Goal: Information Seeking & Learning: Learn about a topic

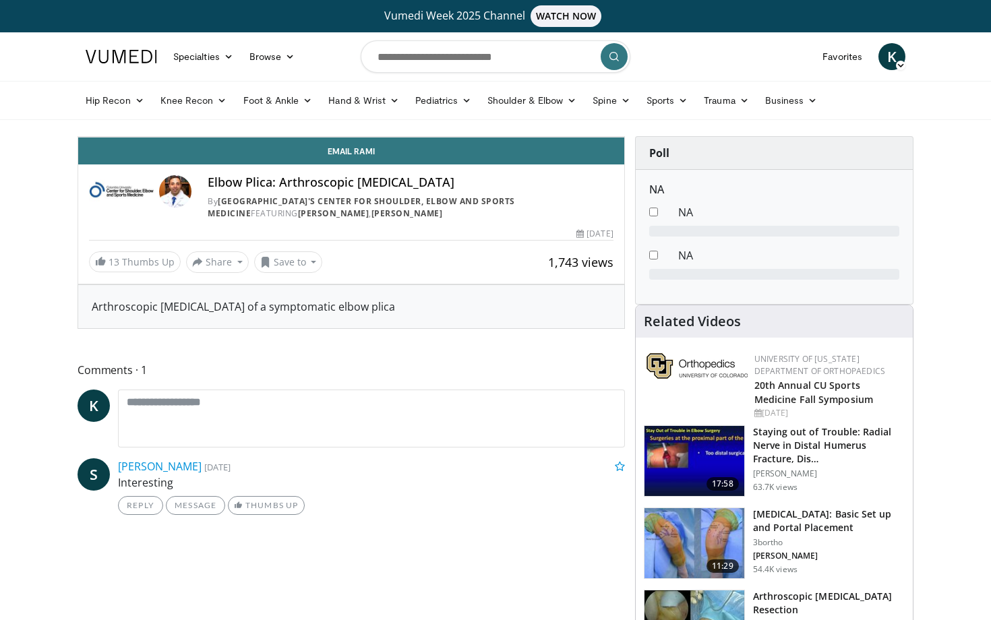
click at [94, 110] on div "Loaded : 70.60% 2:02 0:25" at bounding box center [351, 103] width 546 height 13
click at [78, 137] on span "Video Player" at bounding box center [91, 123] width 27 height 27
click at [245, 110] on div "Progress Bar" at bounding box center [245, 106] width 1 height 5
click at [268, 110] on div "Progress Bar" at bounding box center [268, 106] width 1 height 5
click at [293, 110] on div "Progress Bar" at bounding box center [293, 106] width 1 height 5
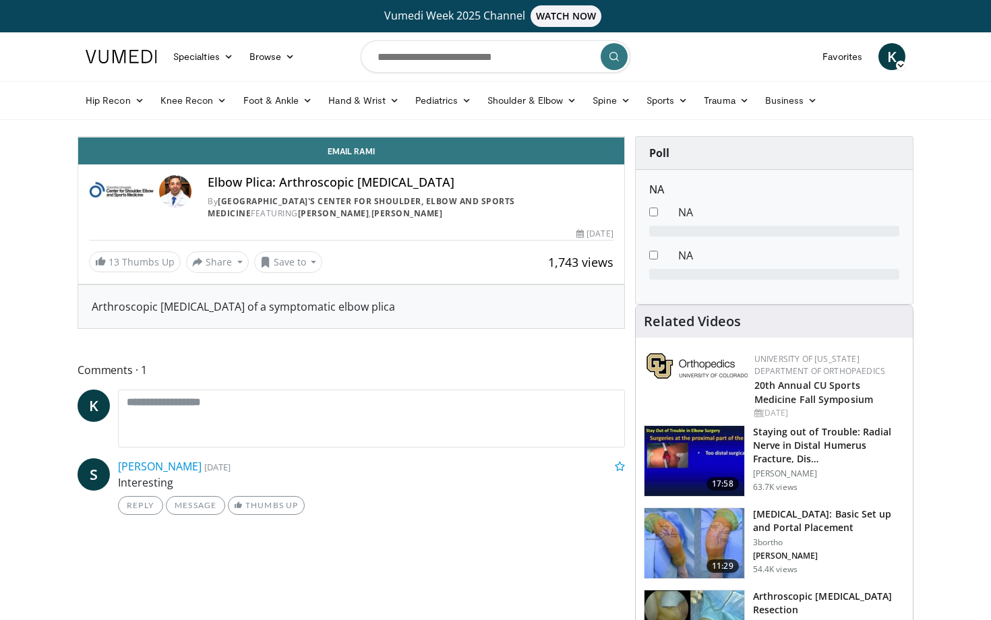
click at [312, 110] on div "Progress Bar" at bounding box center [312, 106] width 1 height 5
click at [330, 110] on div "Progress Bar" at bounding box center [330, 106] width 1 height 5
click at [351, 110] on div "Progress Bar" at bounding box center [351, 106] width 1 height 5
click at [372, 110] on div "Progress Bar" at bounding box center [372, 106] width 1 height 5
click at [389, 110] on div "Progress Bar" at bounding box center [389, 106] width 1 height 5
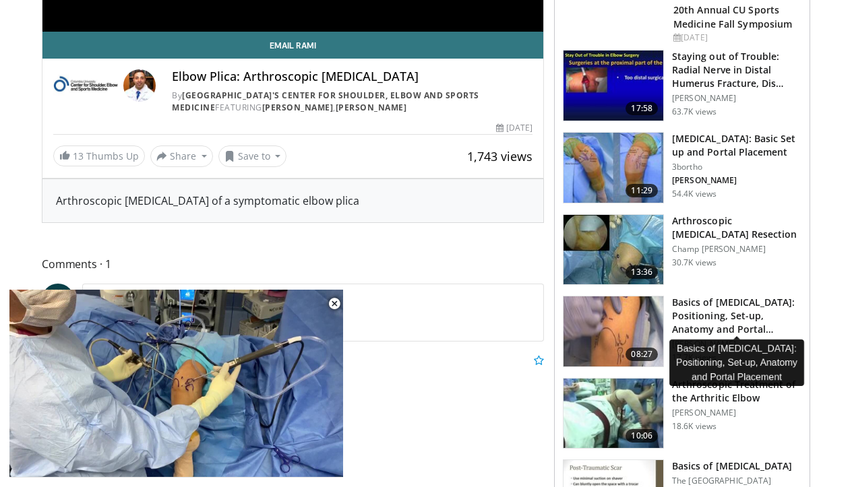
scroll to position [394, 0]
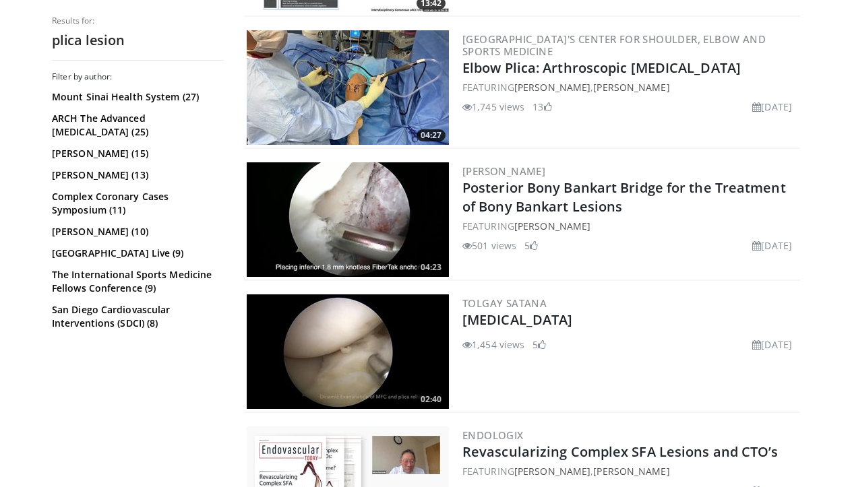
scroll to position [698, 0]
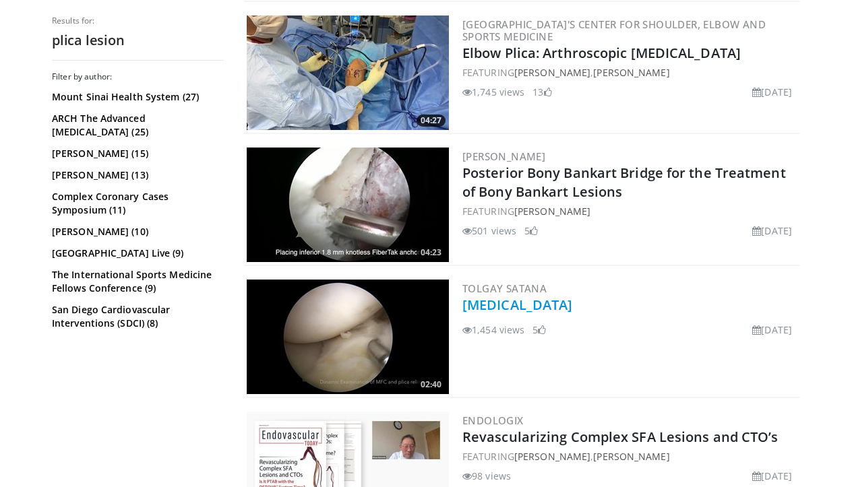
click at [516, 307] on link "Plica Syndrome" at bounding box center [517, 305] width 110 height 18
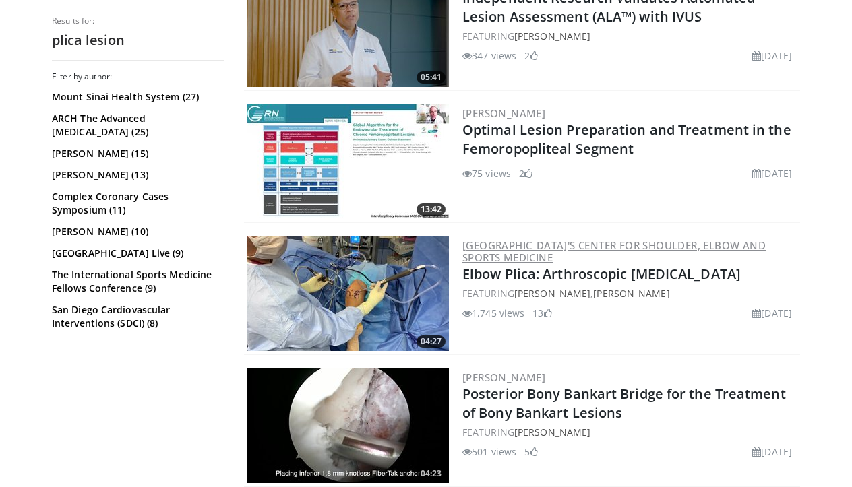
scroll to position [478, 0]
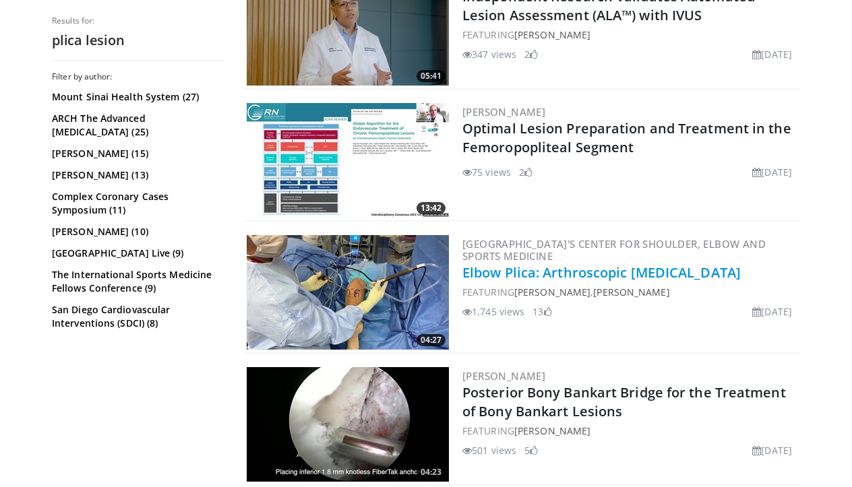
click at [541, 271] on link "Elbow Plica: Arthroscopic [MEDICAL_DATA]" at bounding box center [601, 273] width 278 height 18
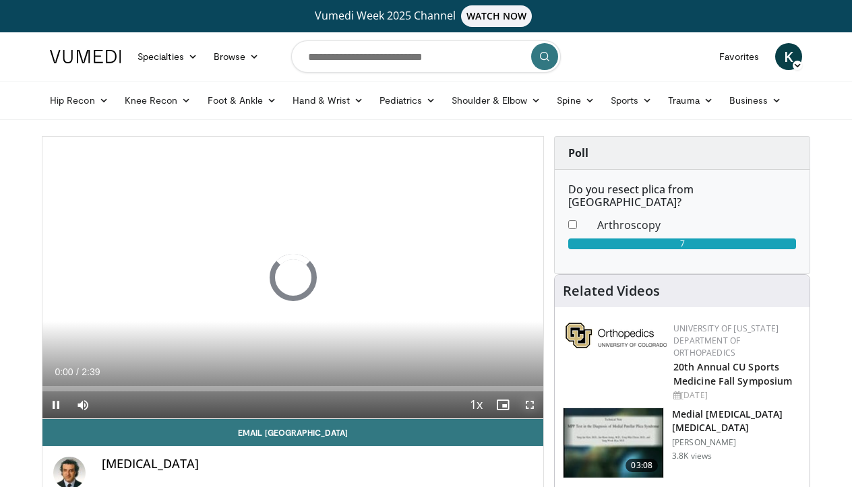
click at [527, 405] on span "Video Player" at bounding box center [529, 405] width 27 height 27
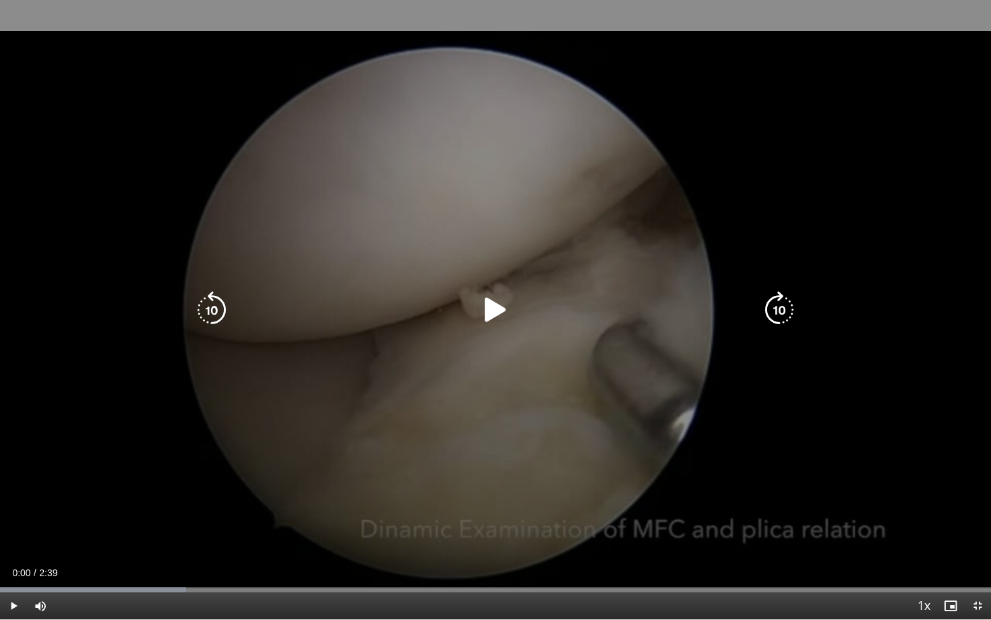
click at [489, 324] on icon "Video Player" at bounding box center [496, 310] width 38 height 38
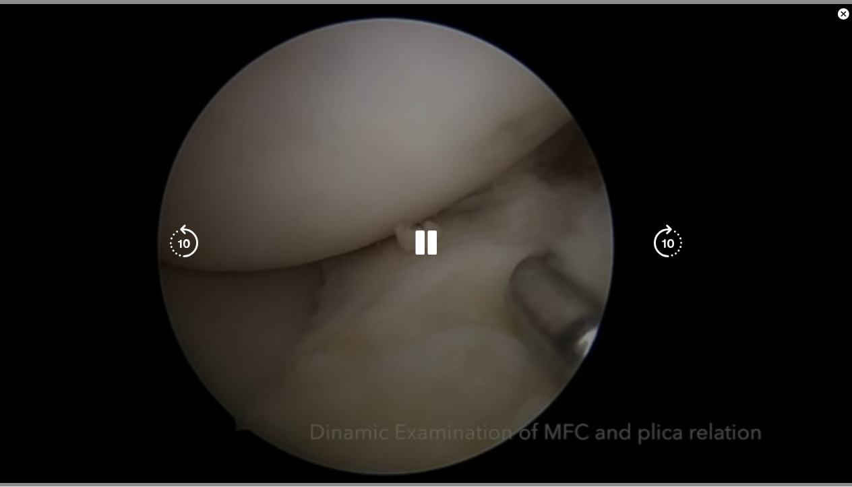
scroll to position [429, 0]
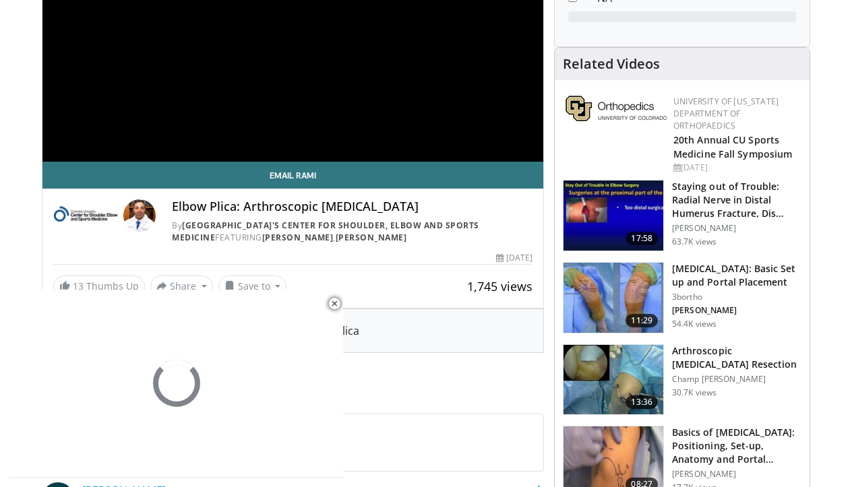
scroll to position [258, 0]
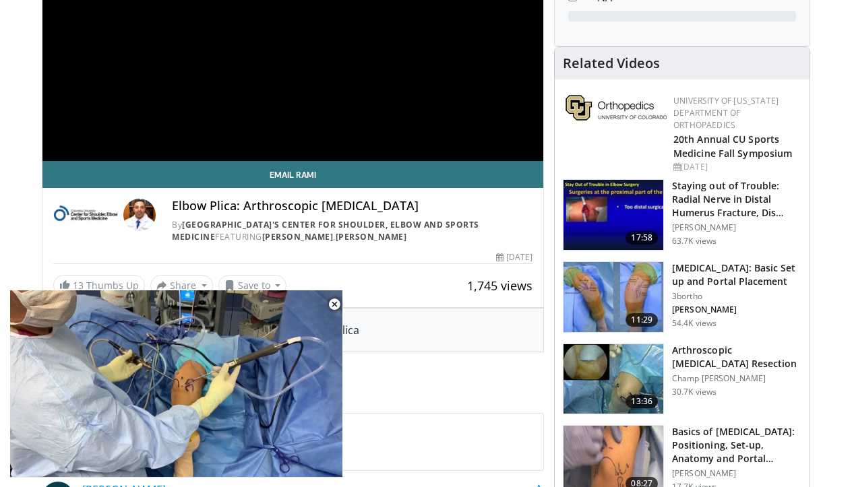
click at [725, 279] on h3 "[MEDICAL_DATA]: Basic Set up and Portal Placement" at bounding box center [736, 275] width 129 height 27
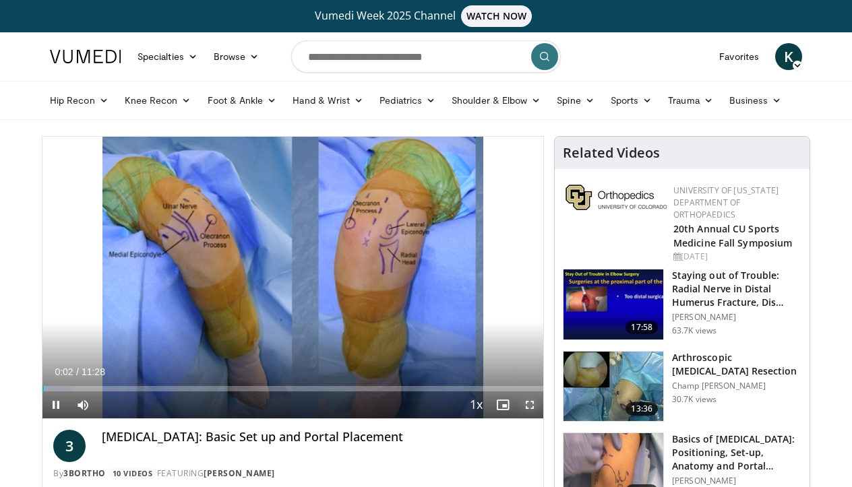
click at [532, 414] on span "Video Player" at bounding box center [529, 405] width 27 height 27
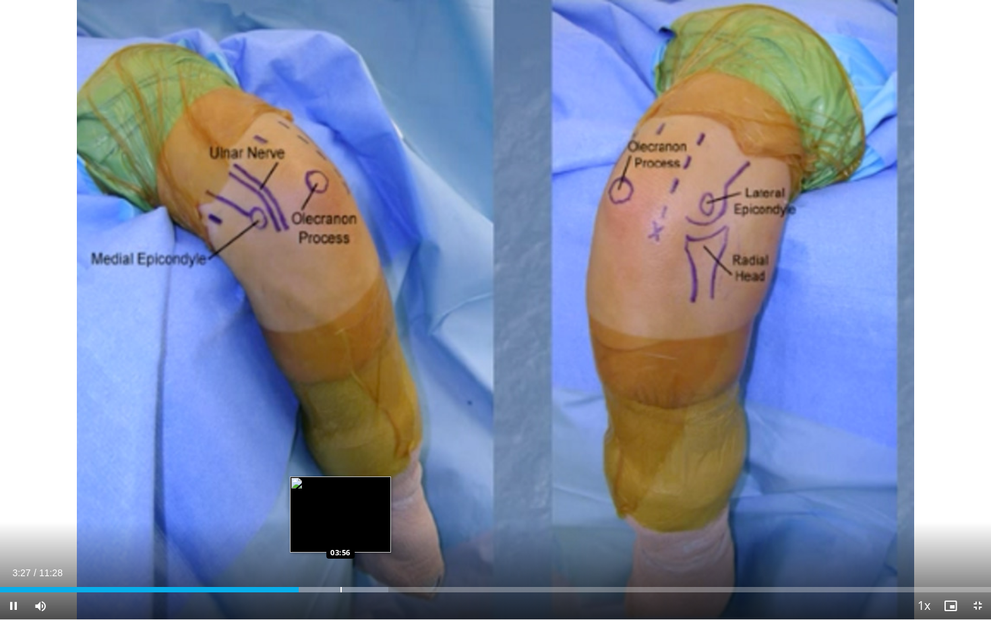
click at [340, 487] on div "Progress Bar" at bounding box center [340, 589] width 1 height 5
click at [327, 487] on div "Progress Bar" at bounding box center [327, 589] width 1 height 5
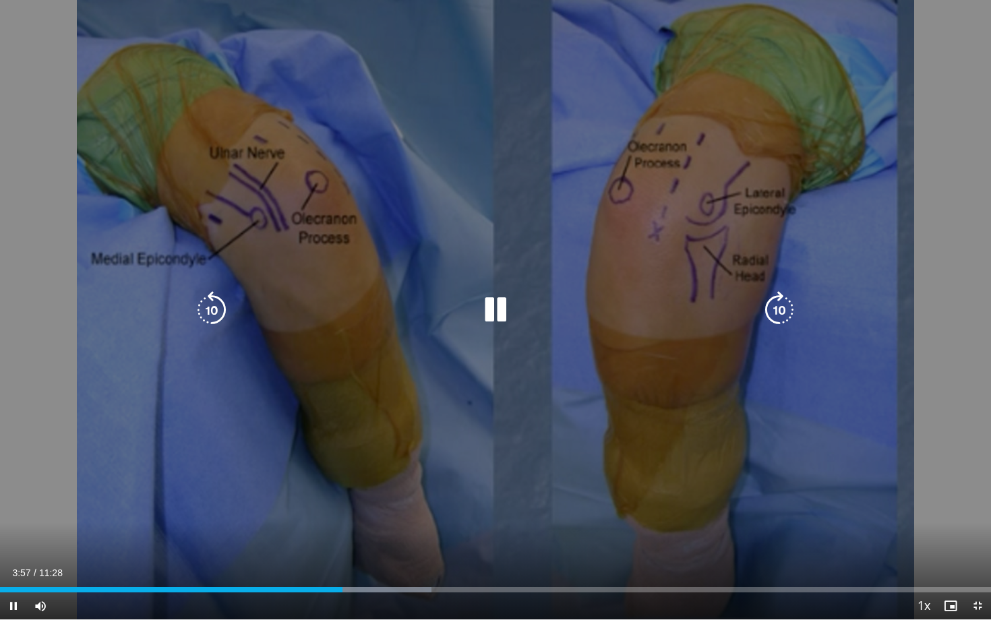
click at [497, 301] on icon "Video Player" at bounding box center [496, 310] width 38 height 38
click at [493, 306] on icon "Video Player" at bounding box center [496, 310] width 38 height 38
click at [493, 300] on icon "Video Player" at bounding box center [496, 310] width 38 height 38
click at [780, 305] on icon "Video Player" at bounding box center [779, 310] width 38 height 38
click at [785, 315] on icon "Video Player" at bounding box center [779, 310] width 38 height 38
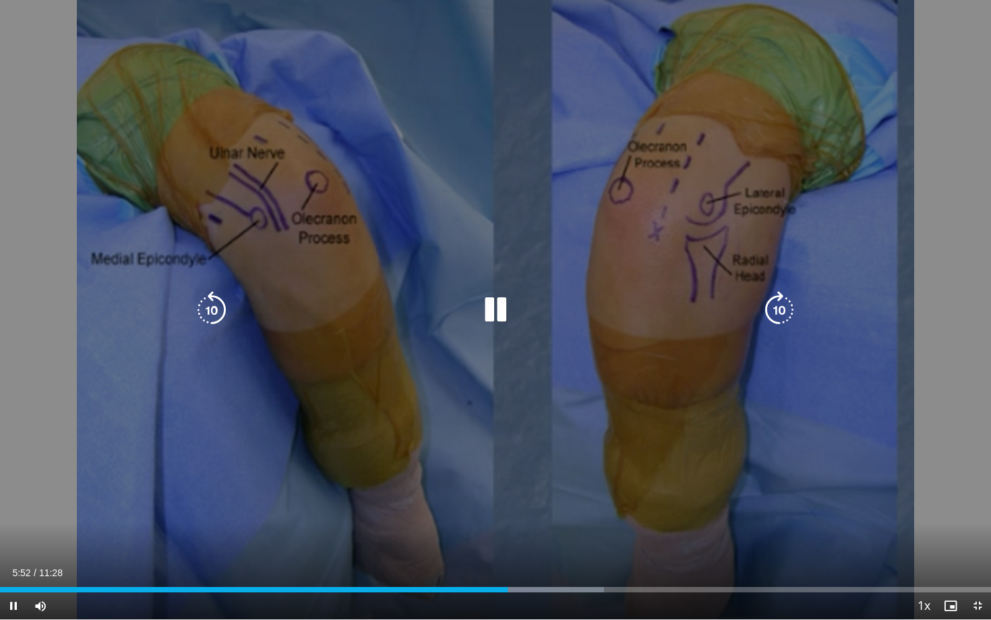
click at [776, 307] on icon "Video Player" at bounding box center [779, 310] width 38 height 38
click at [779, 315] on icon "Video Player" at bounding box center [779, 310] width 38 height 38
click at [783, 301] on icon "Video Player" at bounding box center [779, 310] width 38 height 38
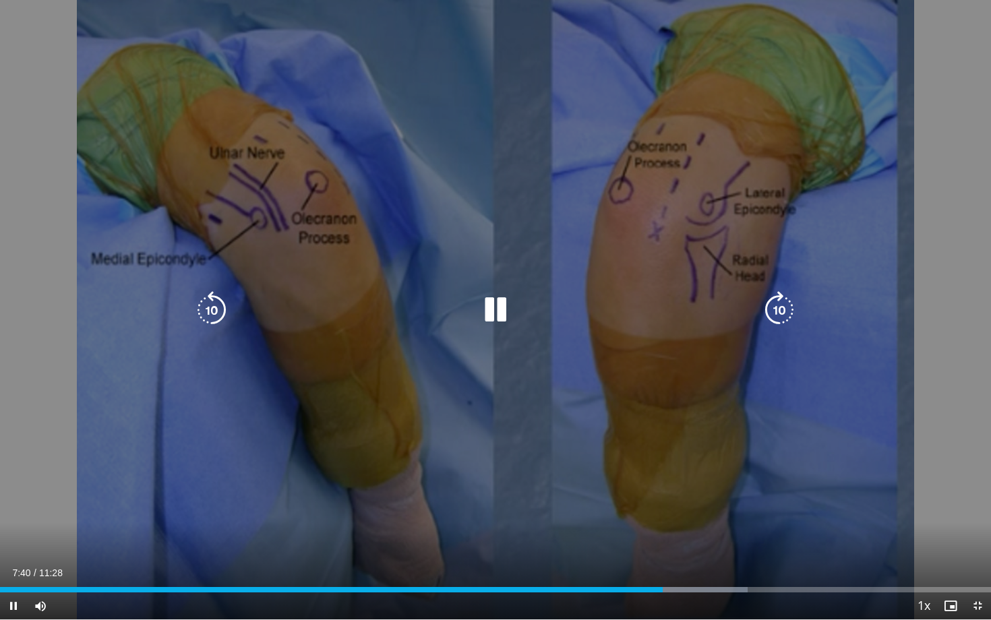
click at [777, 318] on icon "Video Player" at bounding box center [779, 310] width 38 height 38
click at [773, 311] on icon "Video Player" at bounding box center [779, 310] width 38 height 38
click at [779, 309] on icon "Video Player" at bounding box center [779, 310] width 38 height 38
click at [787, 310] on icon "Video Player" at bounding box center [779, 310] width 38 height 38
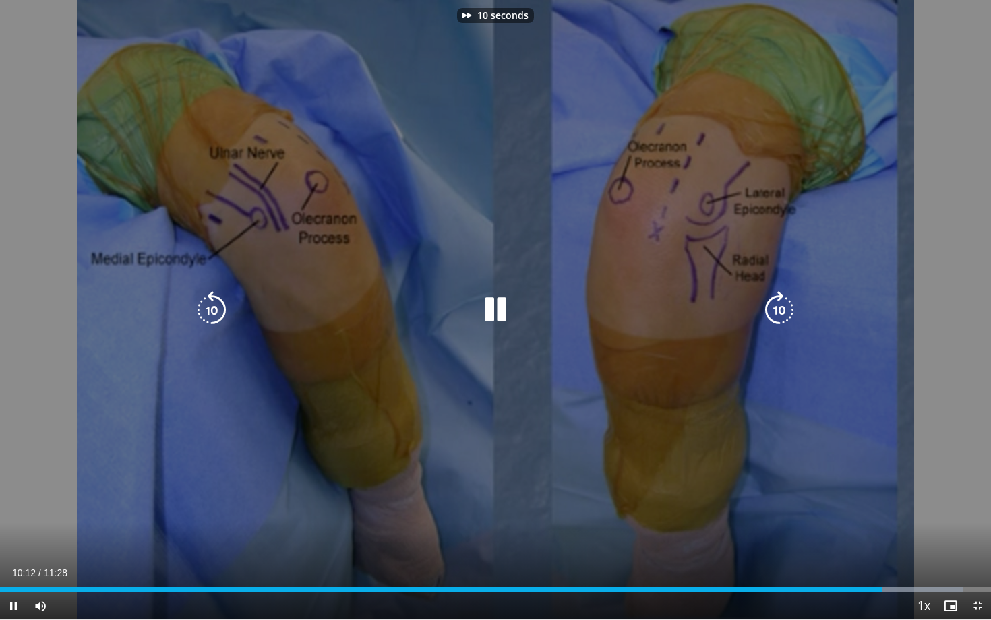
click at [787, 310] on icon "Video Player" at bounding box center [779, 310] width 38 height 38
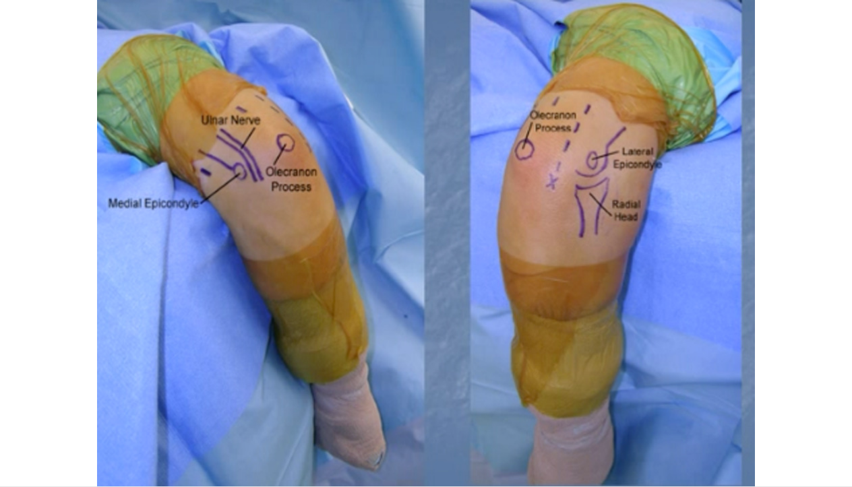
scroll to position [61, 0]
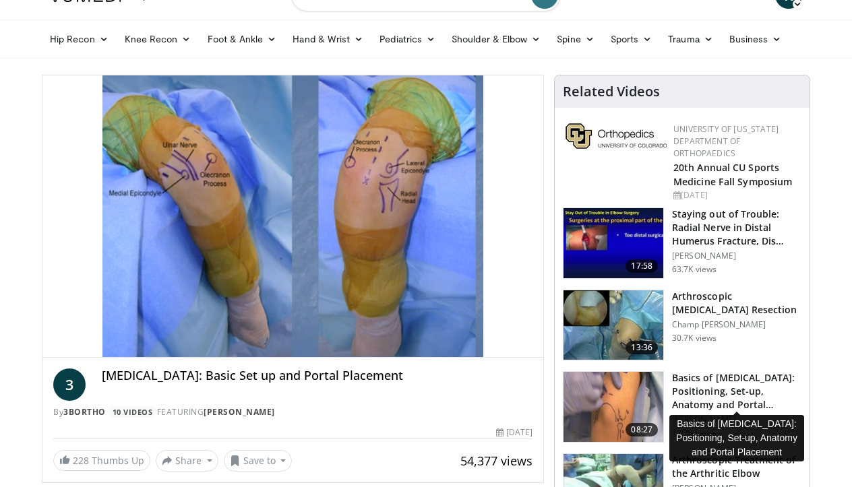
click at [698, 386] on h3 "Basics of Elbow Arthroscopy: Positioning, Set-up, Anatomy and Portal…" at bounding box center [736, 391] width 129 height 40
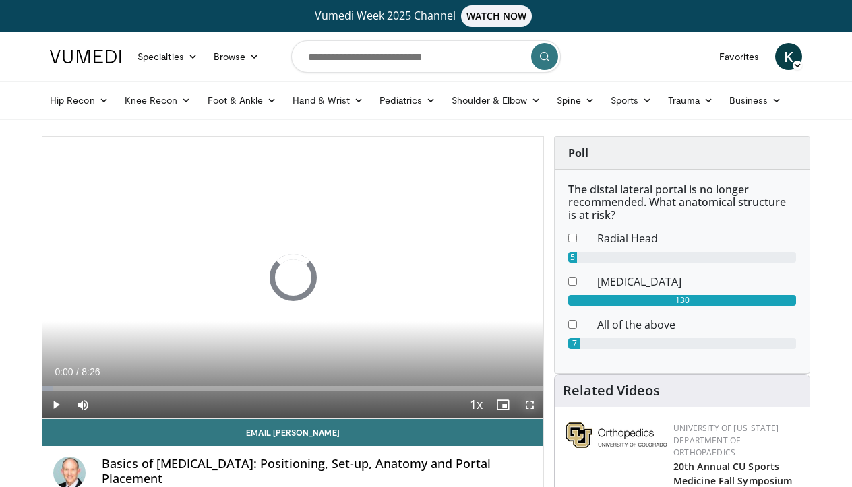
click at [531, 406] on span "Video Player" at bounding box center [529, 405] width 27 height 27
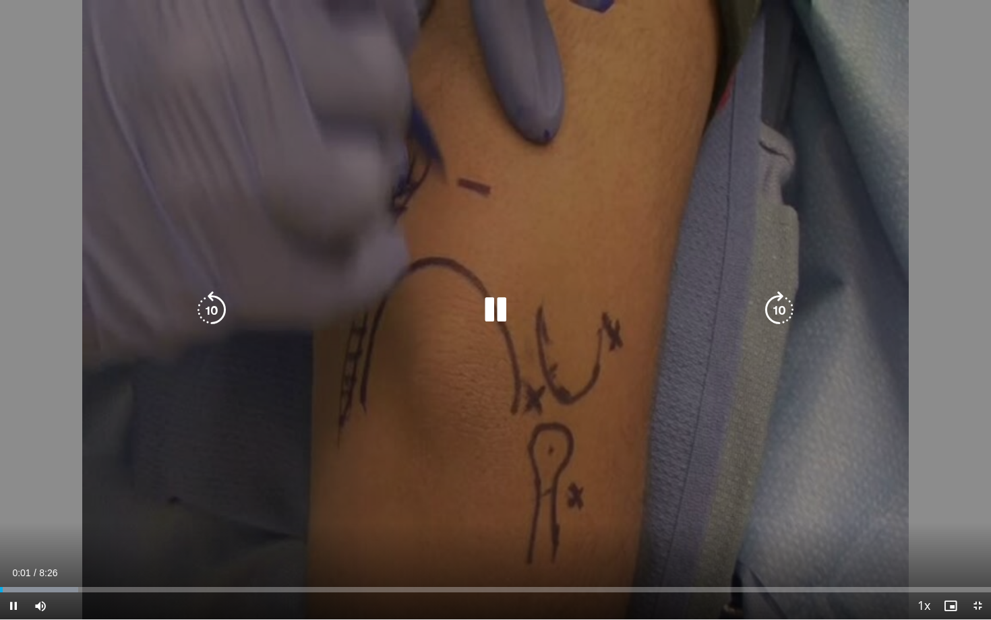
click at [781, 299] on icon "Video Player" at bounding box center [779, 310] width 38 height 38
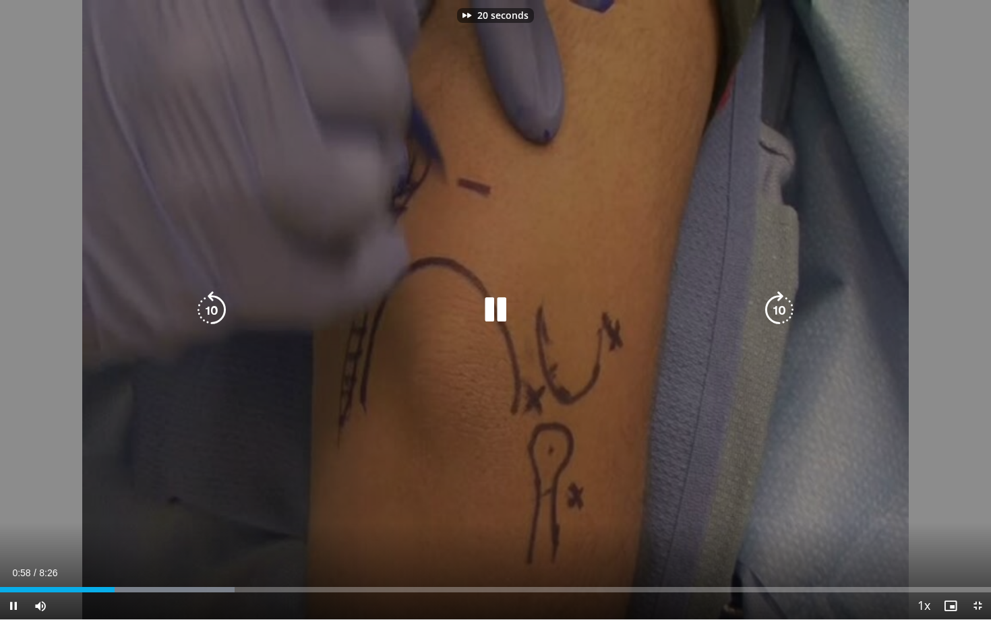
click at [781, 299] on icon "Video Player" at bounding box center [779, 310] width 38 height 38
click at [782, 299] on icon "Video Player" at bounding box center [779, 310] width 38 height 38
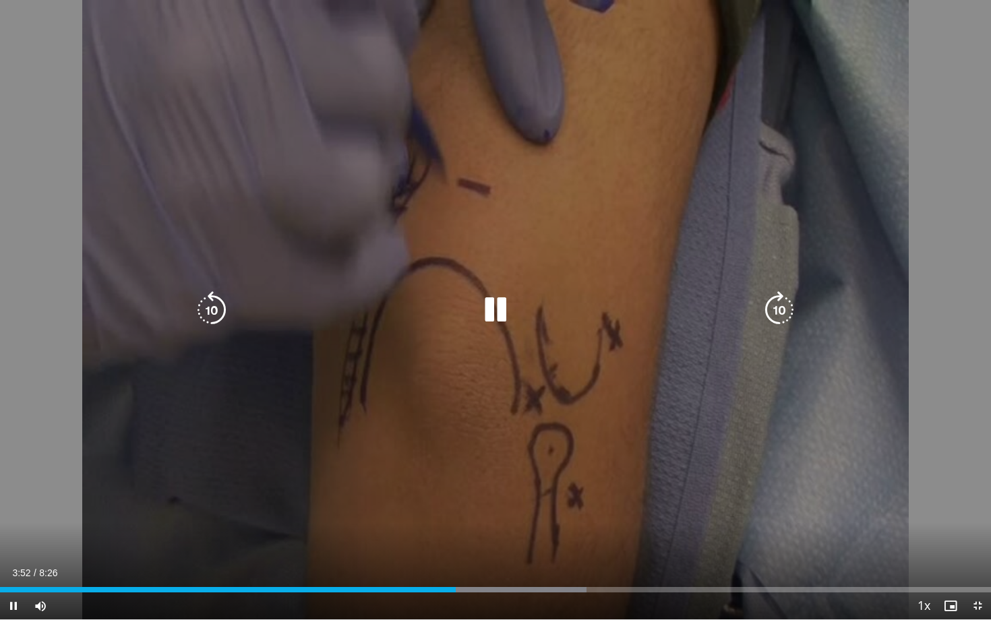
click at [480, 298] on icon "Video Player" at bounding box center [496, 310] width 38 height 38
click at [777, 307] on icon "Video Player" at bounding box center [779, 310] width 38 height 38
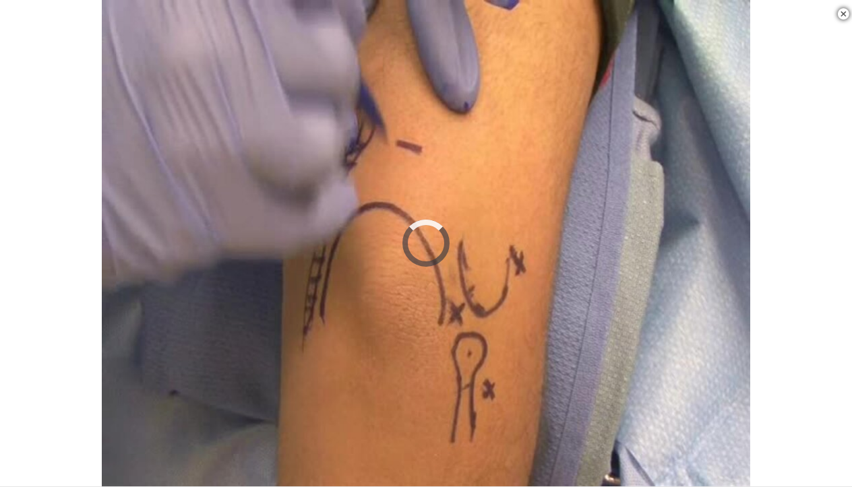
scroll to position [1422, 0]
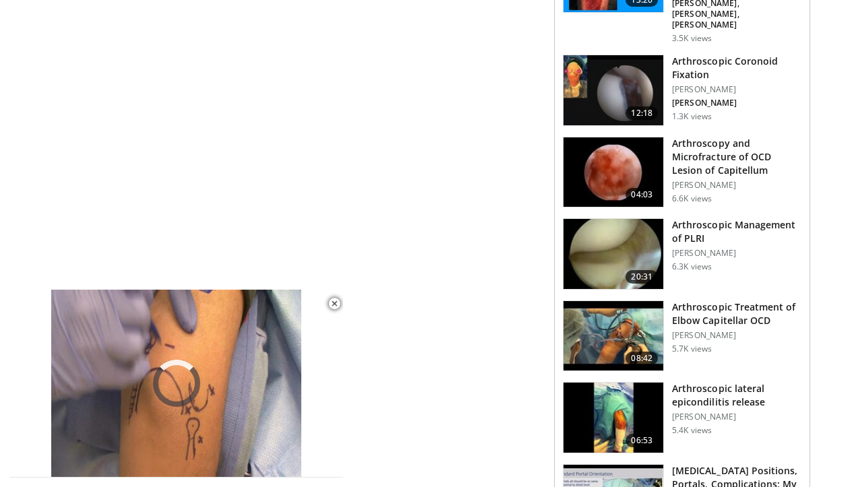
click at [722, 301] on h3 "Arthroscopic Treatment of Elbow Capitellar OCD" at bounding box center [736, 314] width 129 height 27
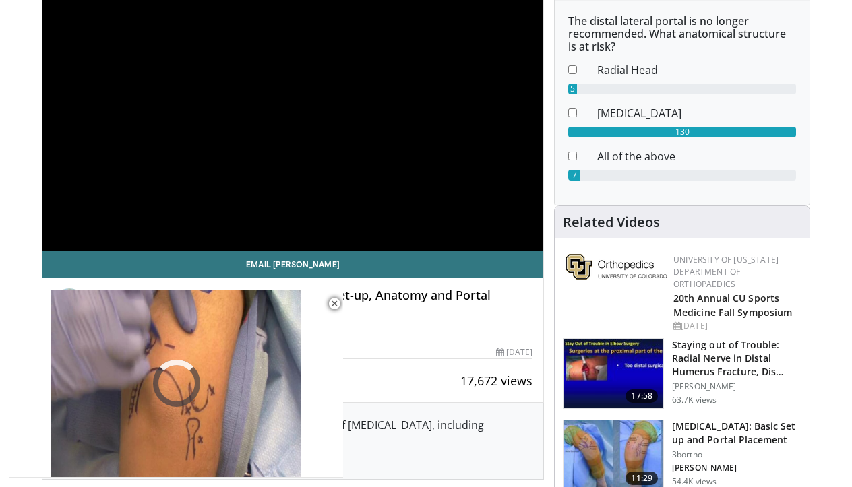
scroll to position [0, 0]
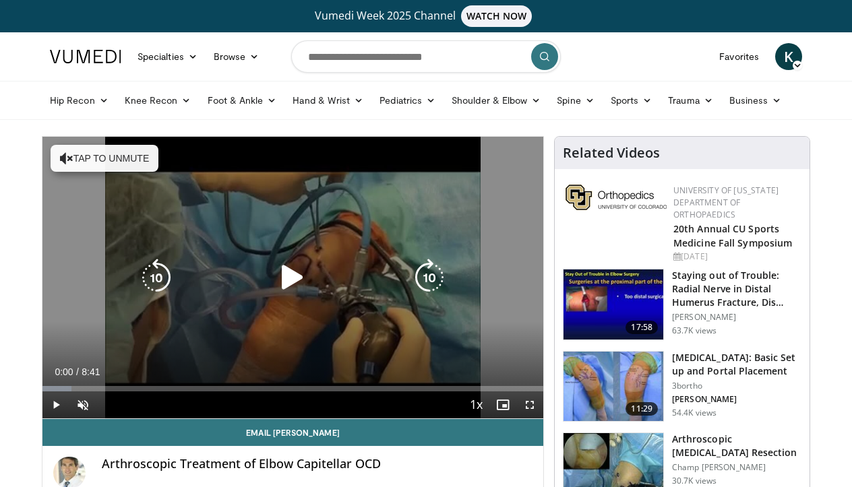
click at [291, 284] on icon "Video Player" at bounding box center [293, 278] width 38 height 38
click at [107, 150] on button "Tap to unmute" at bounding box center [105, 158] width 108 height 27
click at [427, 268] on icon "Video Player" at bounding box center [430, 278] width 38 height 38
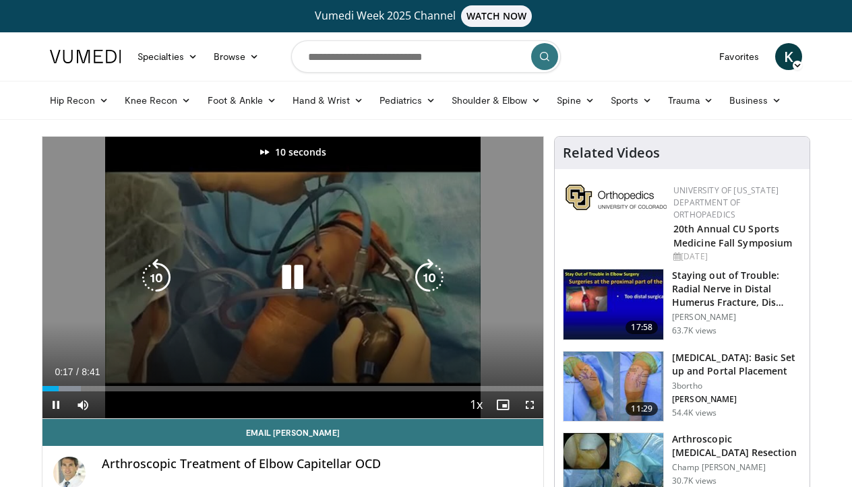
click at [427, 268] on icon "Video Player" at bounding box center [430, 278] width 38 height 38
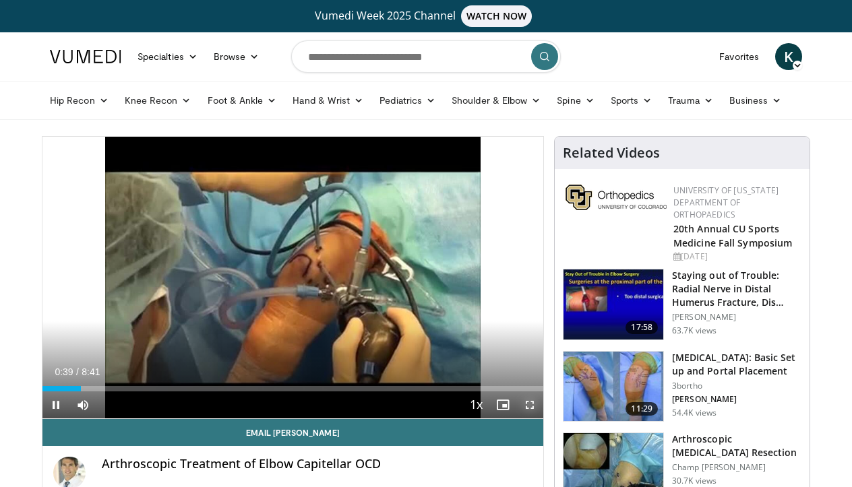
click at [530, 409] on span "Video Player" at bounding box center [529, 405] width 27 height 27
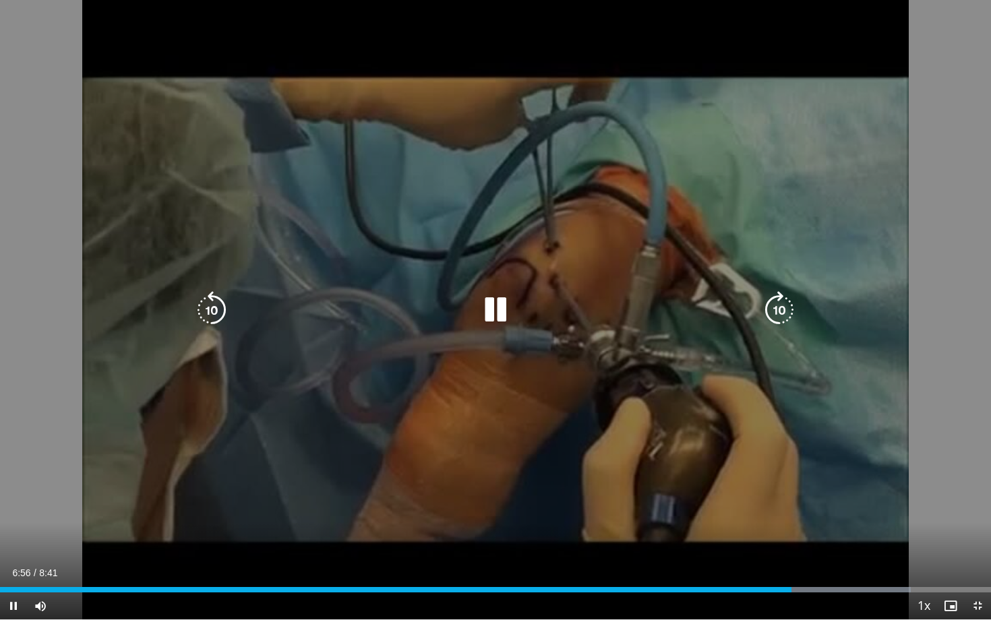
click at [504, 301] on icon "Video Player" at bounding box center [496, 310] width 38 height 38
click at [498, 313] on icon "Video Player" at bounding box center [496, 310] width 38 height 38
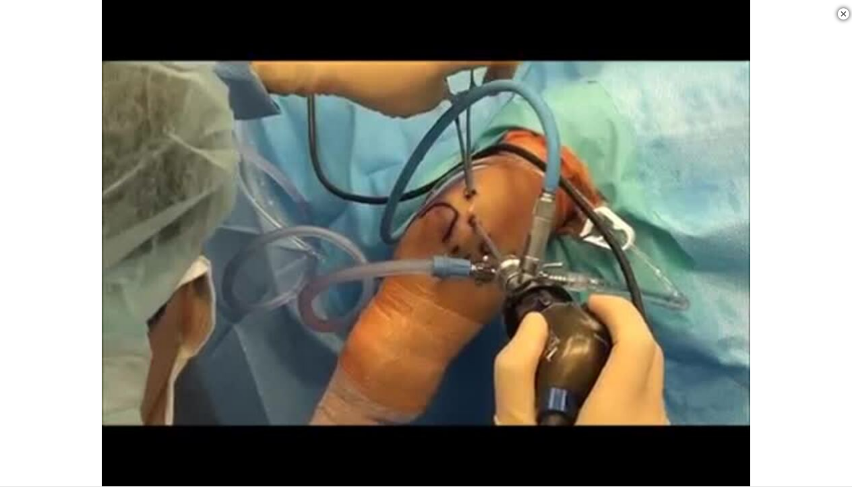
scroll to position [531, 0]
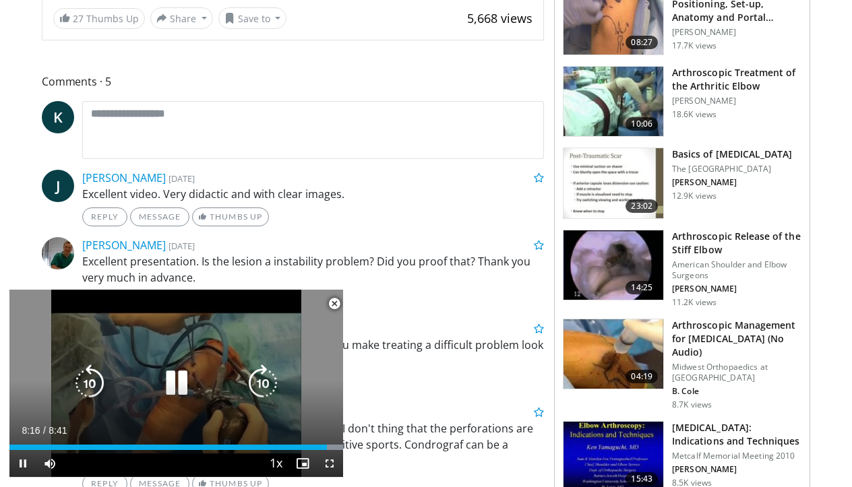
click at [176, 380] on icon "Video Player" at bounding box center [177, 384] width 38 height 38
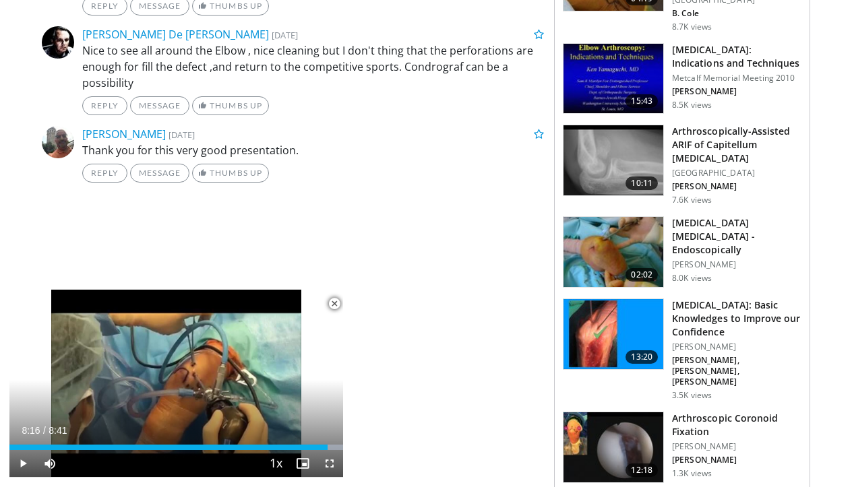
scroll to position [912, 0]
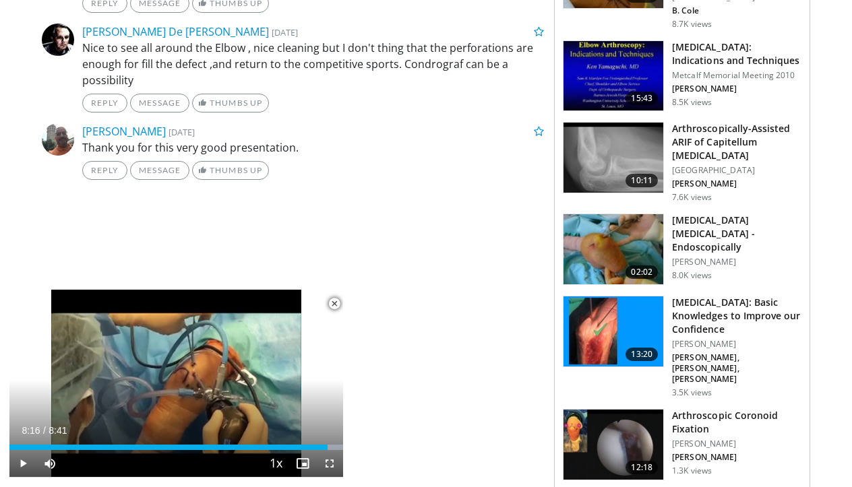
click at [715, 214] on h3 "[MEDICAL_DATA] [MEDICAL_DATA] - Endoscopically" at bounding box center [736, 234] width 129 height 40
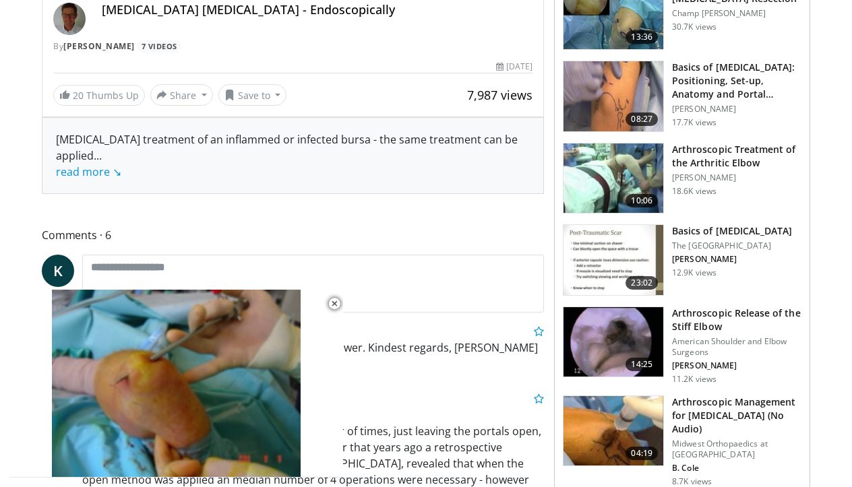
scroll to position [491, 0]
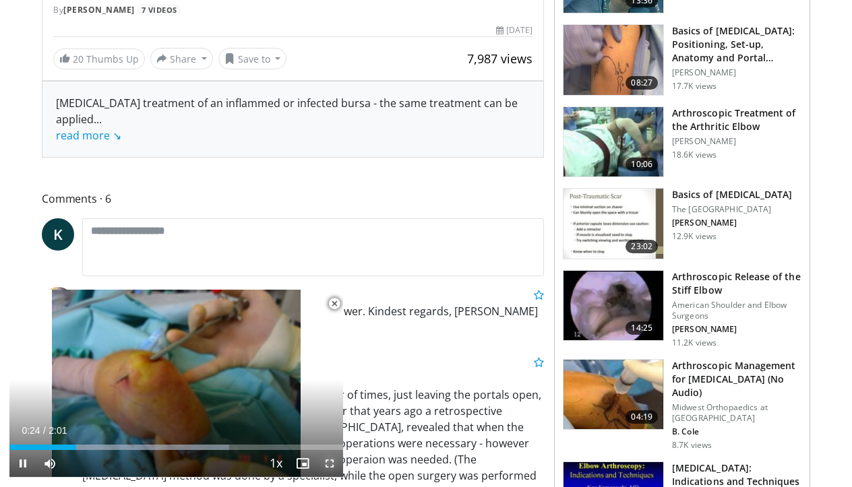
click at [330, 466] on span "Video Player" at bounding box center [329, 463] width 27 height 27
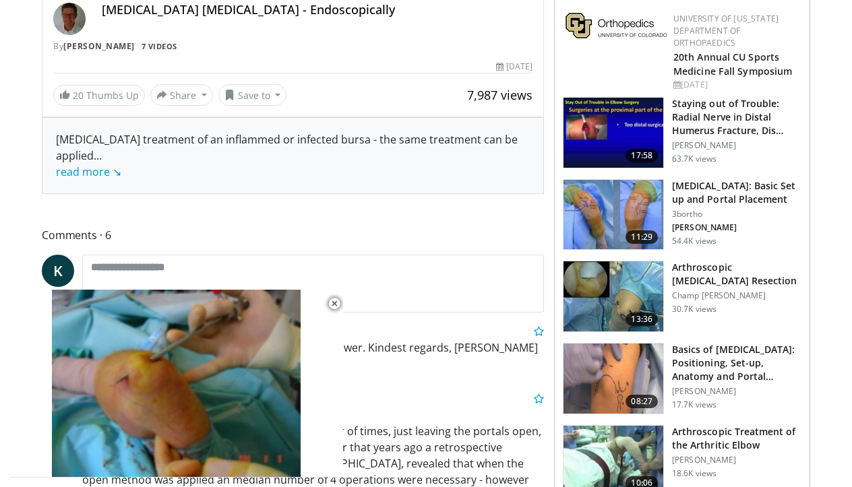
scroll to position [0, 0]
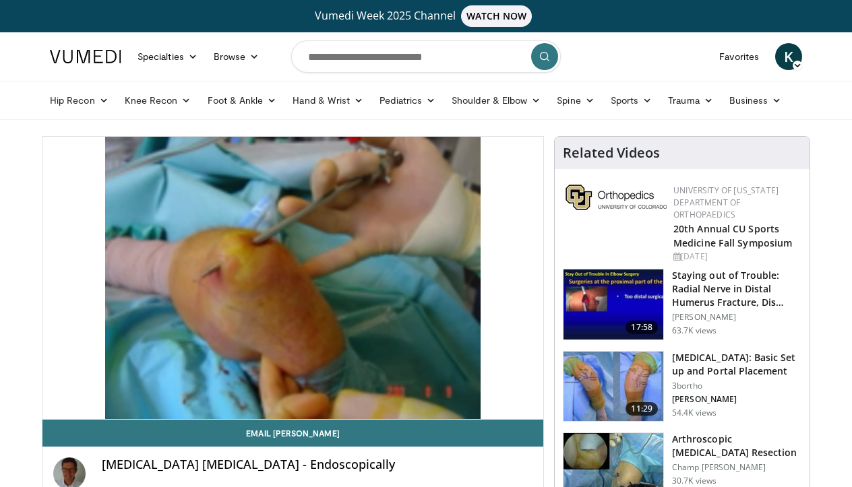
click at [84, 59] on img at bounding box center [85, 56] width 71 height 13
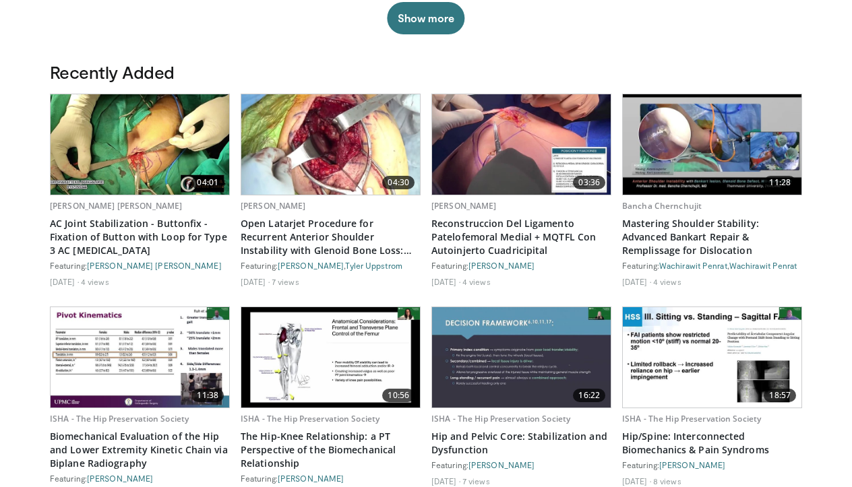
scroll to position [698, 0]
